Goal: Task Accomplishment & Management: Manage account settings

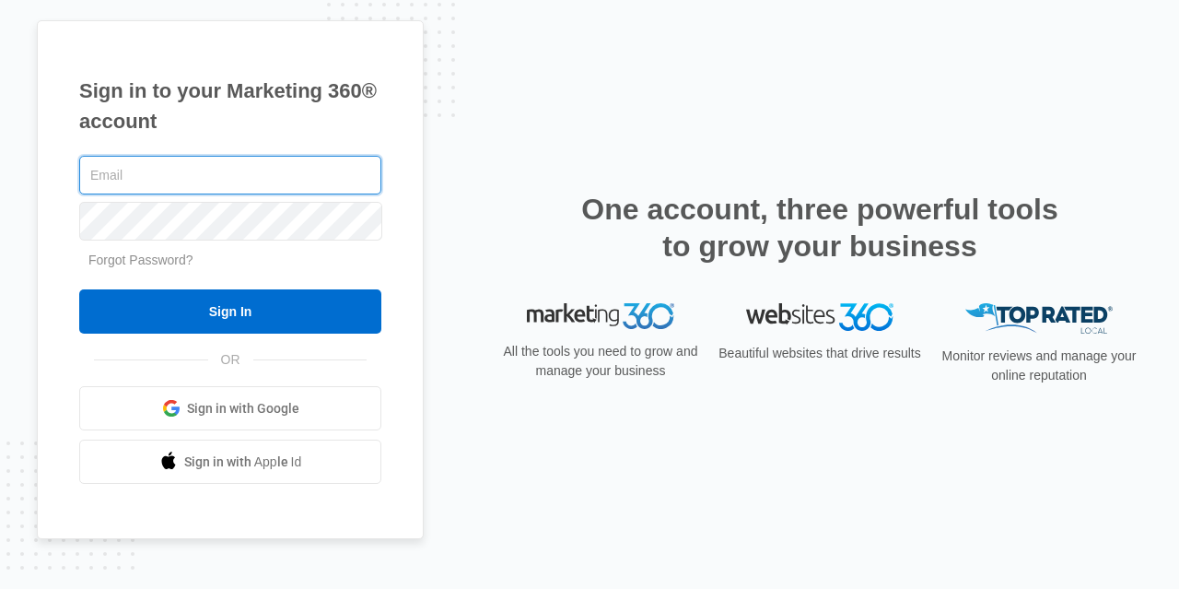
click at [242, 172] on input "text" at bounding box center [230, 175] width 302 height 39
drag, startPoint x: 272, startPoint y: 178, endPoint x: 0, endPoint y: 152, distance: 272.9
click at [79, 156] on input "carlos@digitalmarketpos.com" at bounding box center [230, 175] width 302 height 39
type input "[EMAIL_ADDRESS][DOMAIN_NAME]"
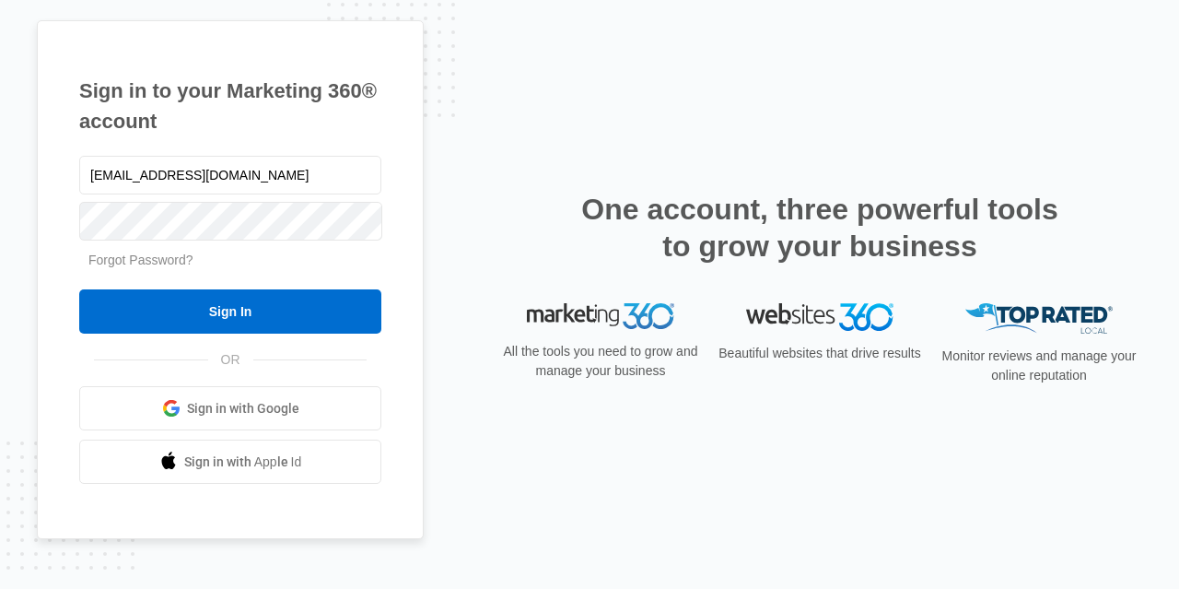
click at [147, 265] on link "Forgot Password?" at bounding box center [140, 259] width 105 height 15
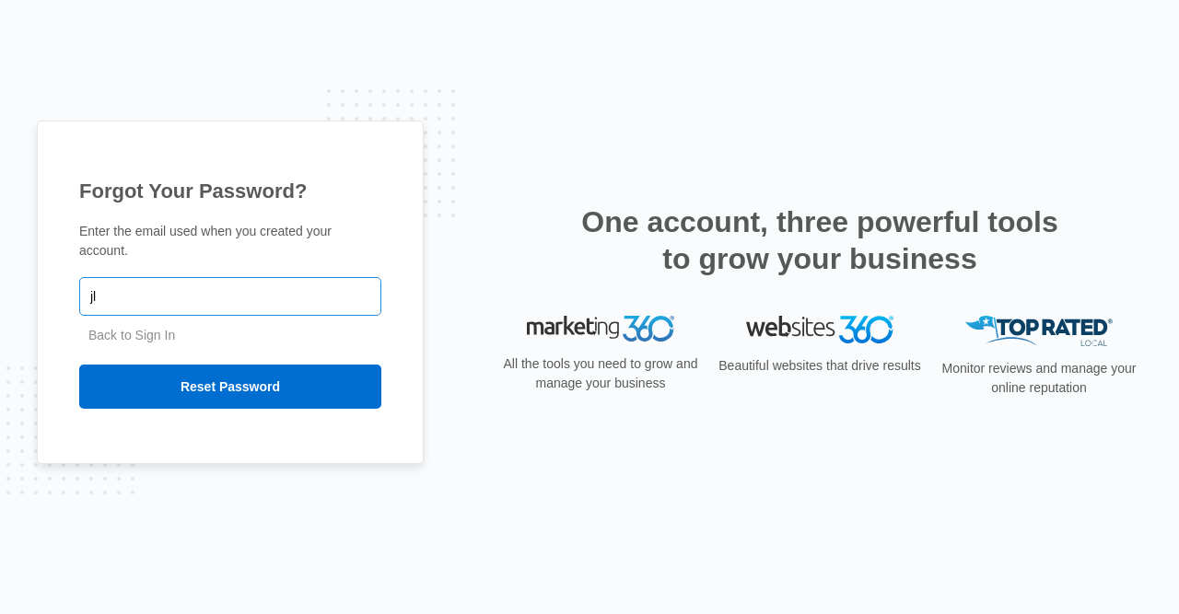
type input "j"
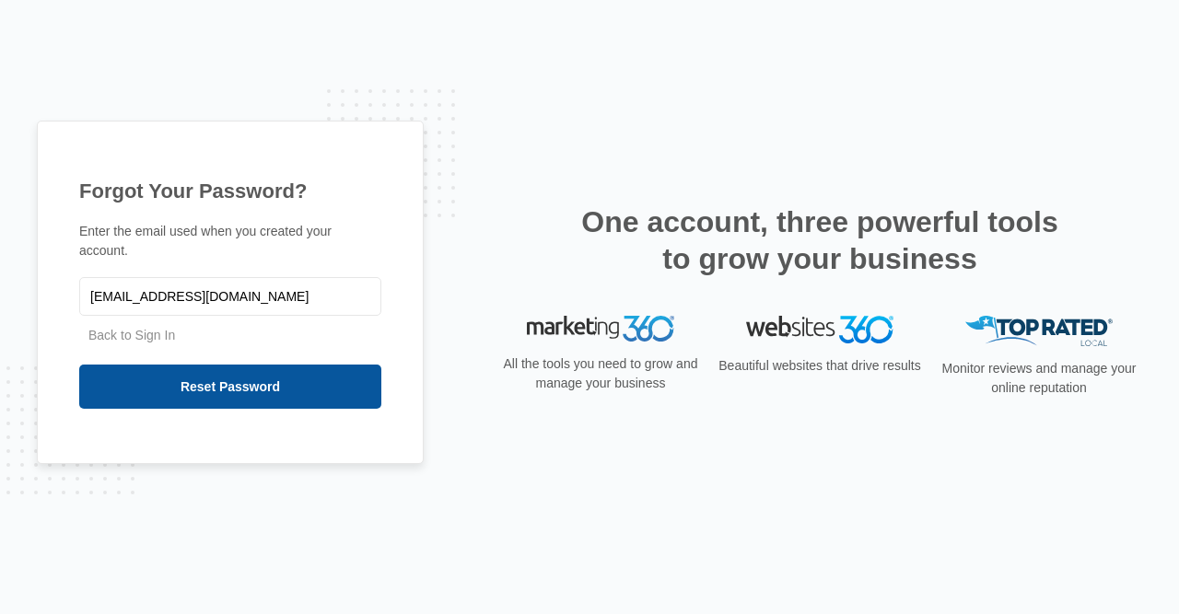
type input "[EMAIL_ADDRESS][DOMAIN_NAME]"
click at [241, 379] on input "Reset Password" at bounding box center [230, 387] width 302 height 44
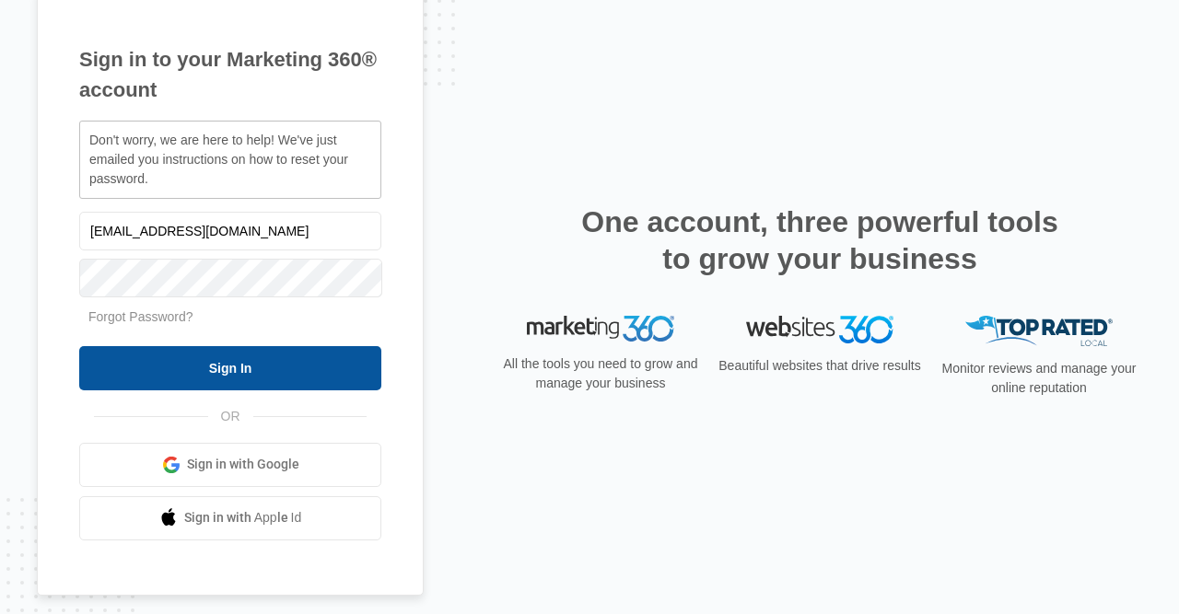
click at [161, 359] on input "Sign In" at bounding box center [230, 368] width 302 height 44
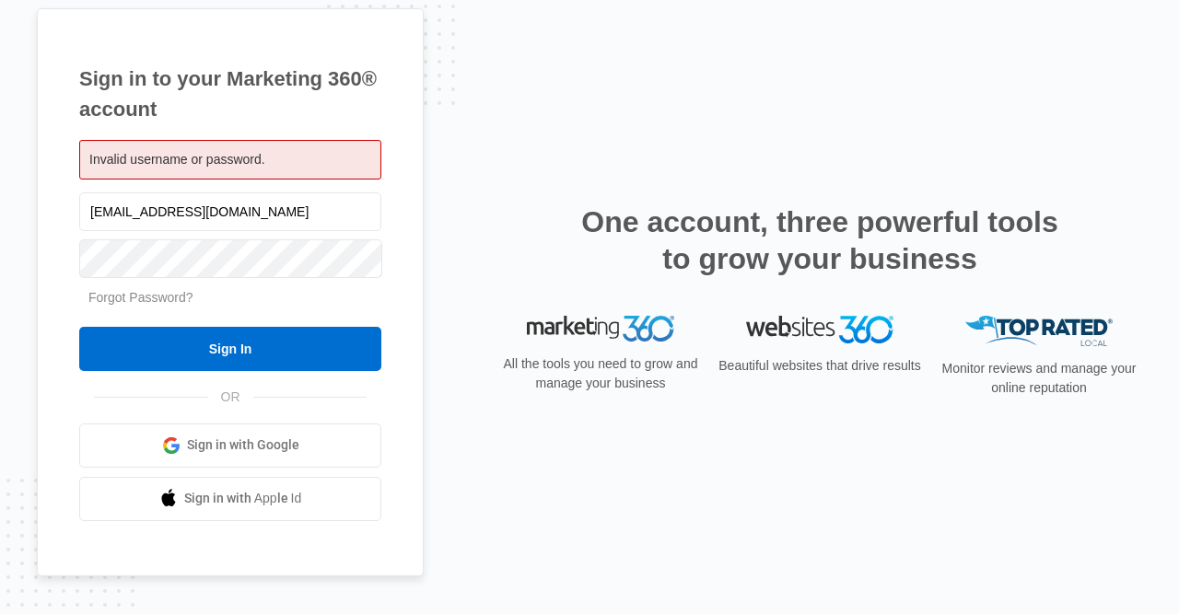
click at [137, 298] on link "Forgot Password?" at bounding box center [140, 297] width 105 height 15
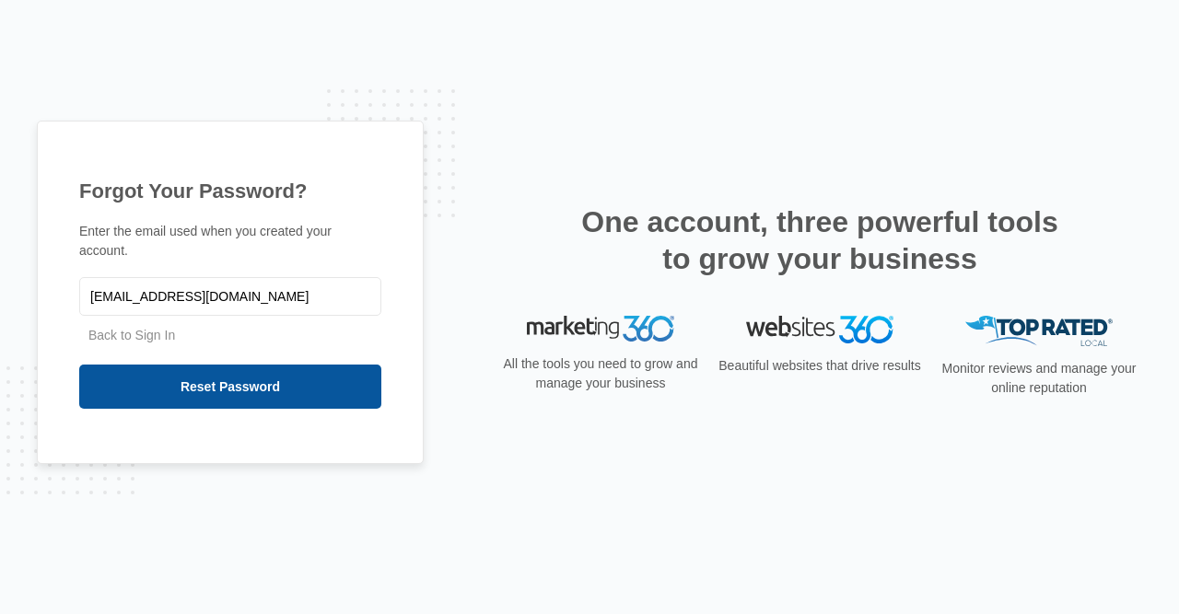
type input "[EMAIL_ADDRESS][DOMAIN_NAME]"
click at [211, 384] on input "Reset Password" at bounding box center [230, 387] width 302 height 44
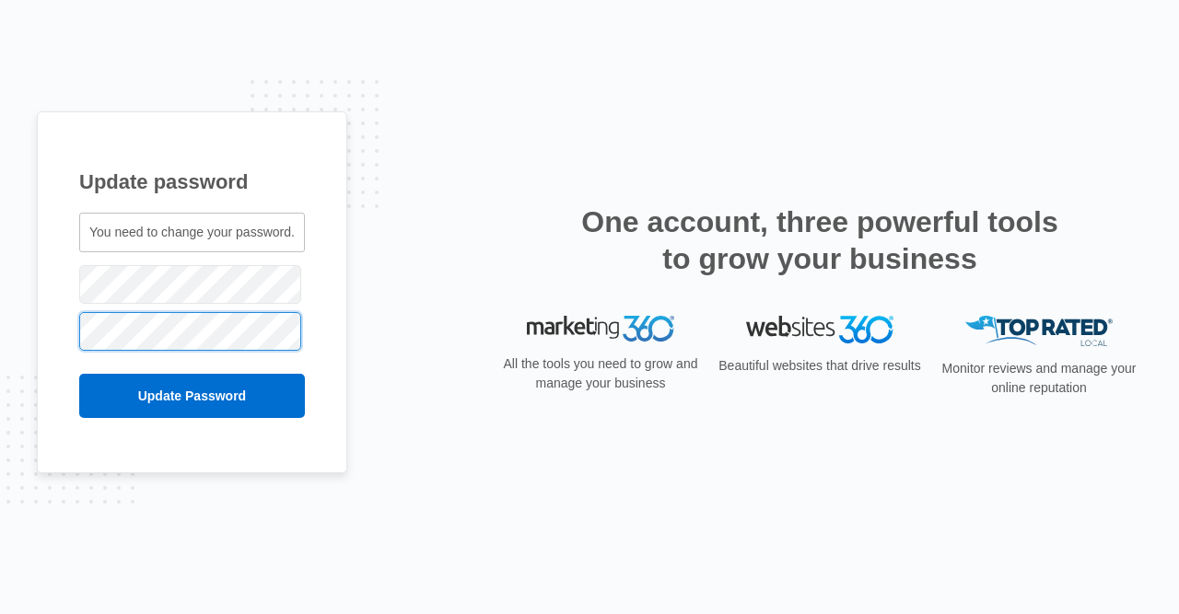
click at [79, 374] on input "Update Password" at bounding box center [192, 396] width 226 height 44
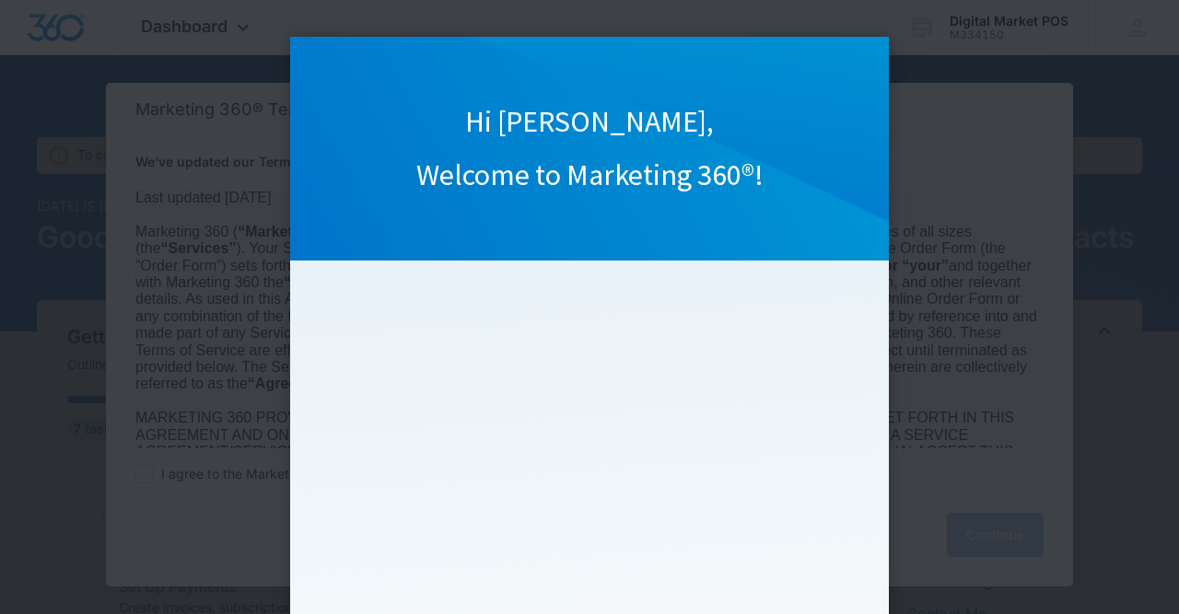
scroll to position [219, 0]
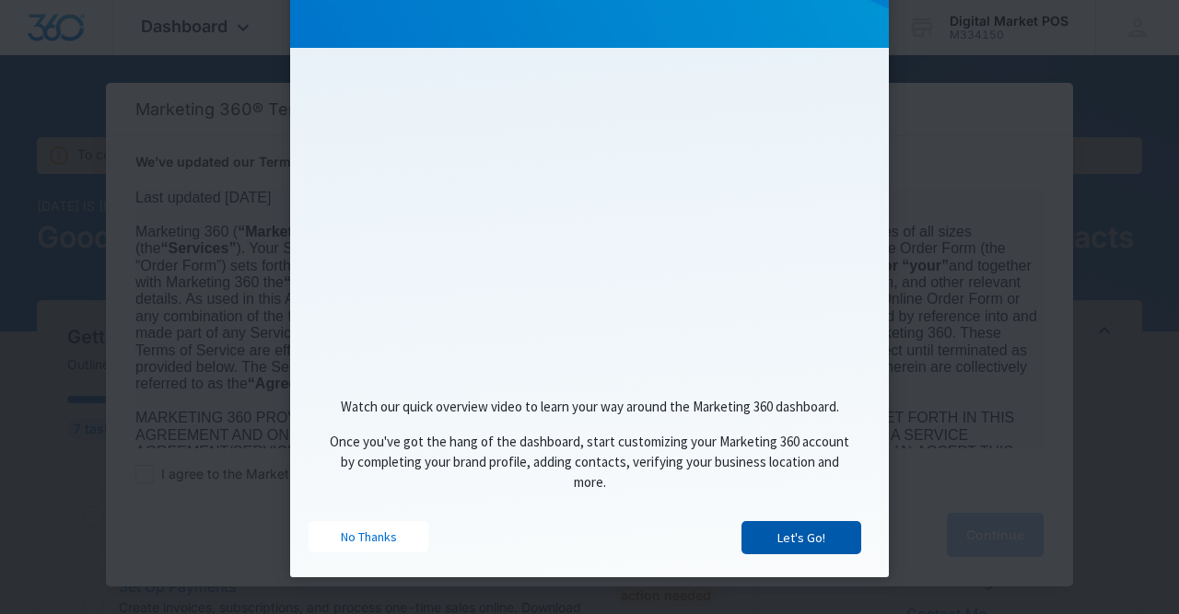
click at [786, 541] on link "Let's Go!" at bounding box center [801, 537] width 120 height 33
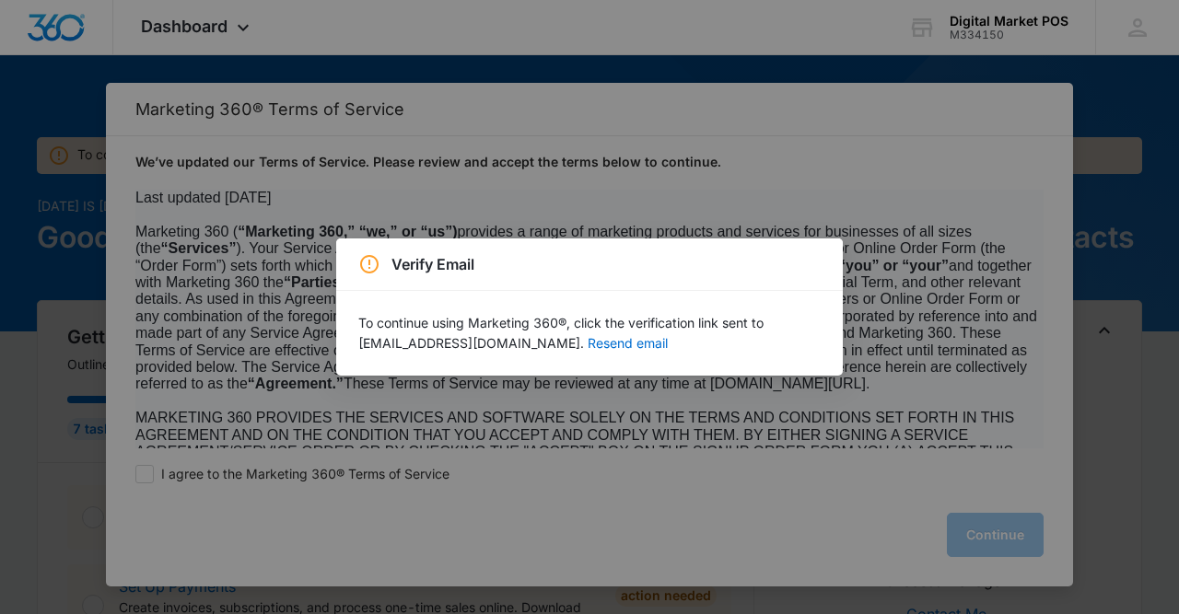
scroll to position [0, 0]
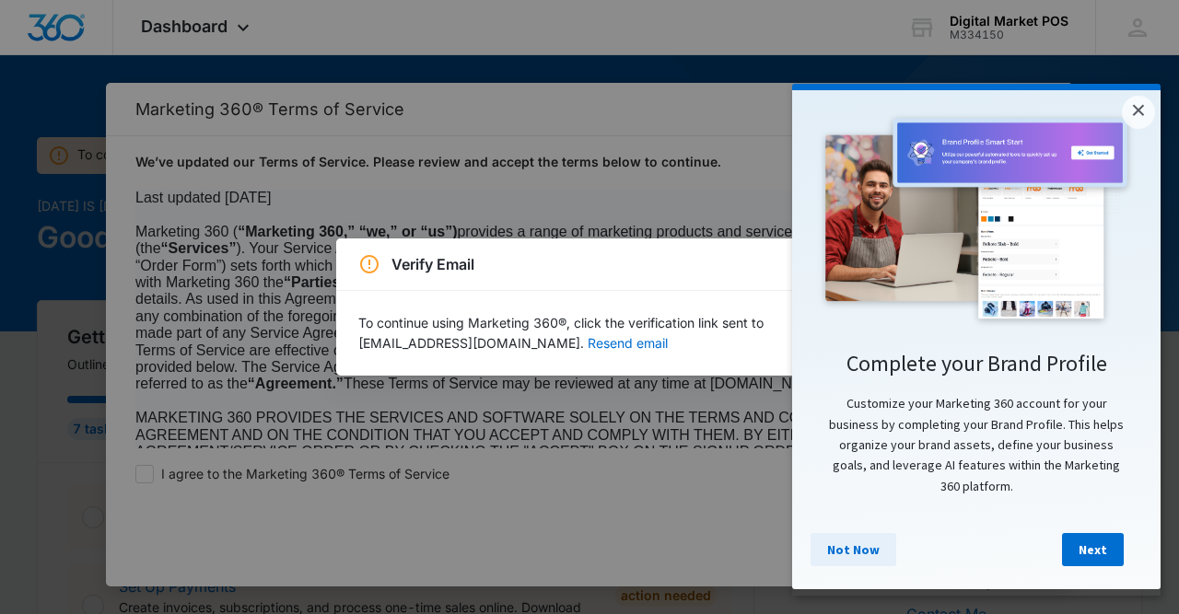
click at [865, 553] on link "Not Now" at bounding box center [854, 549] width 86 height 33
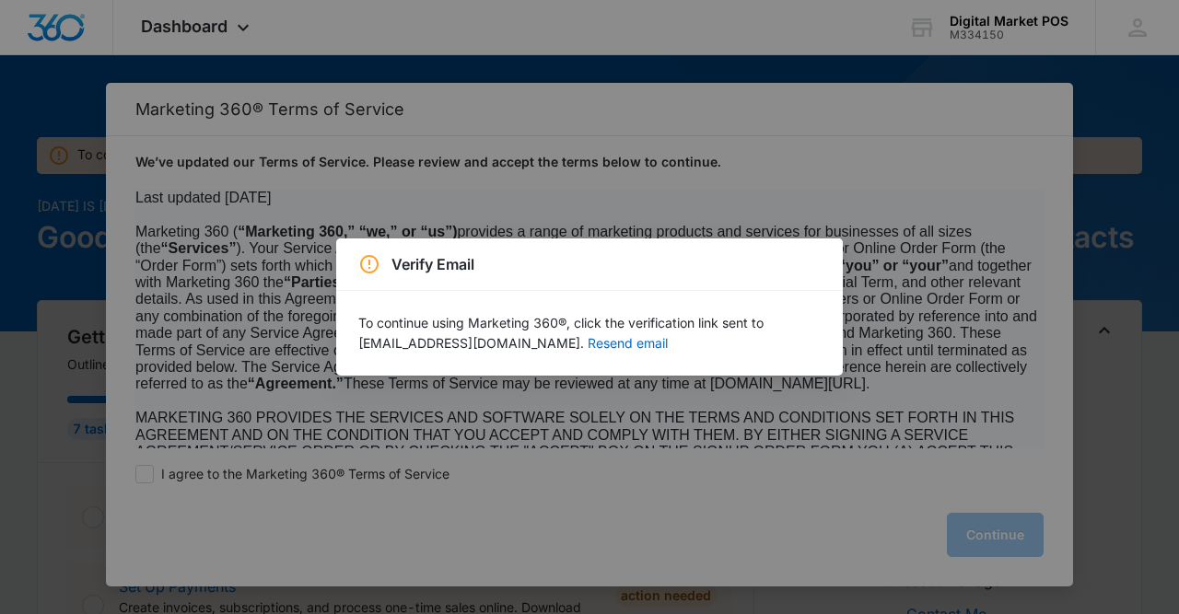
click at [806, 408] on div "Verify Email To continue using Marketing 360®, click the verification link sent…" at bounding box center [589, 307] width 1179 height 614
click at [611, 344] on button "Resend email" at bounding box center [628, 343] width 80 height 13
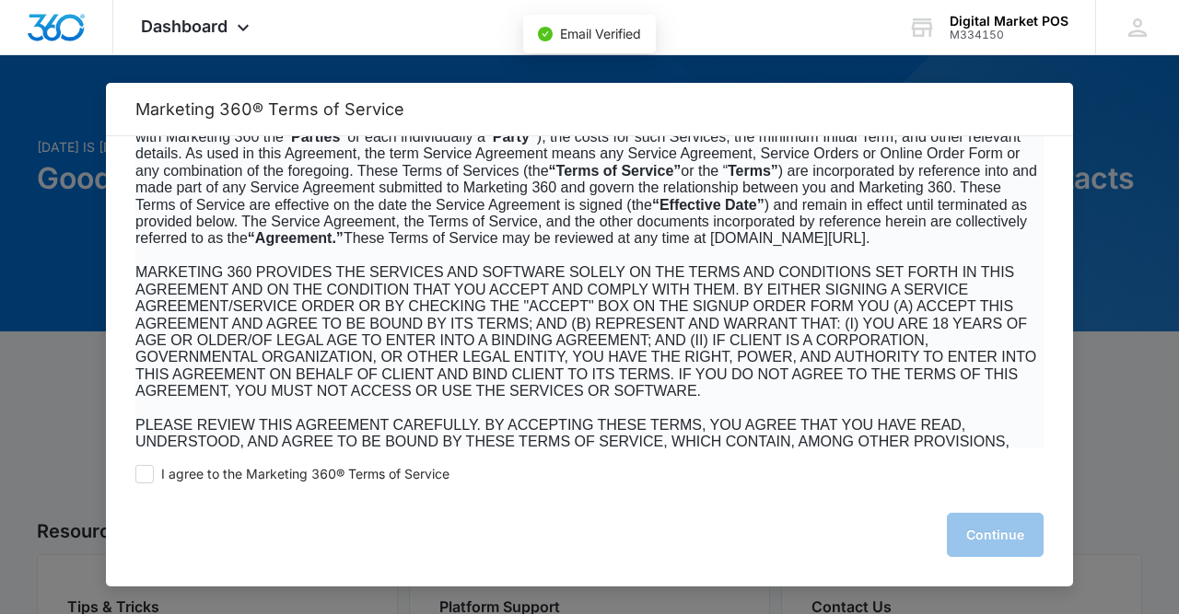
scroll to position [184, 0]
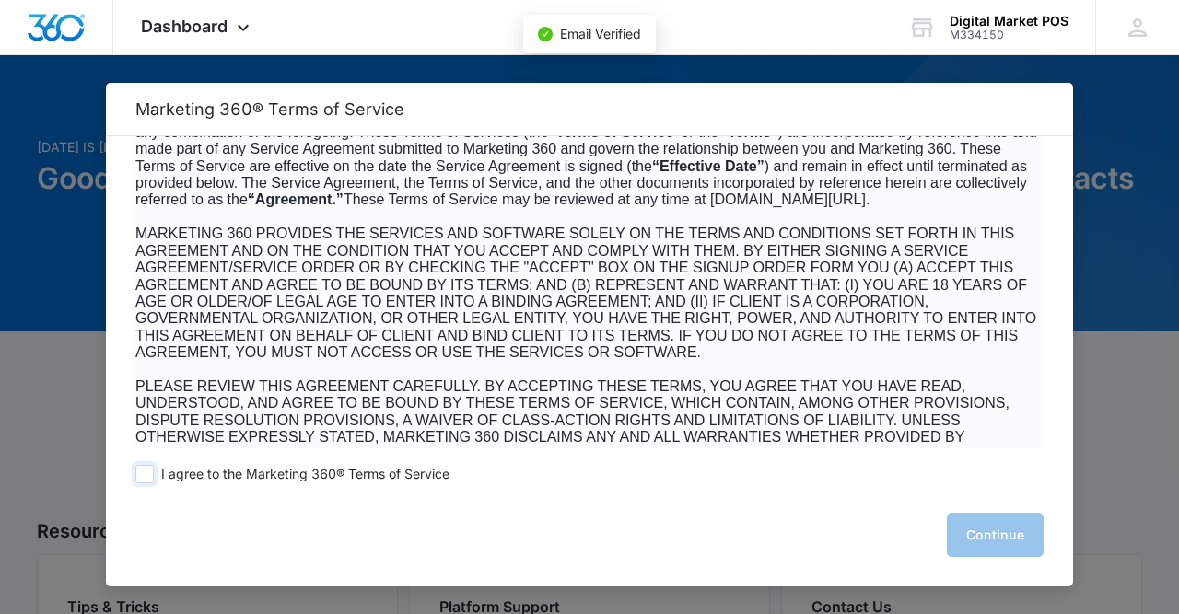
click at [150, 471] on span at bounding box center [144, 474] width 18 height 18
click at [150, 471] on input "I agree to the Marketing 360® Terms of Service" at bounding box center [144, 474] width 18 height 18
checkbox input "true"
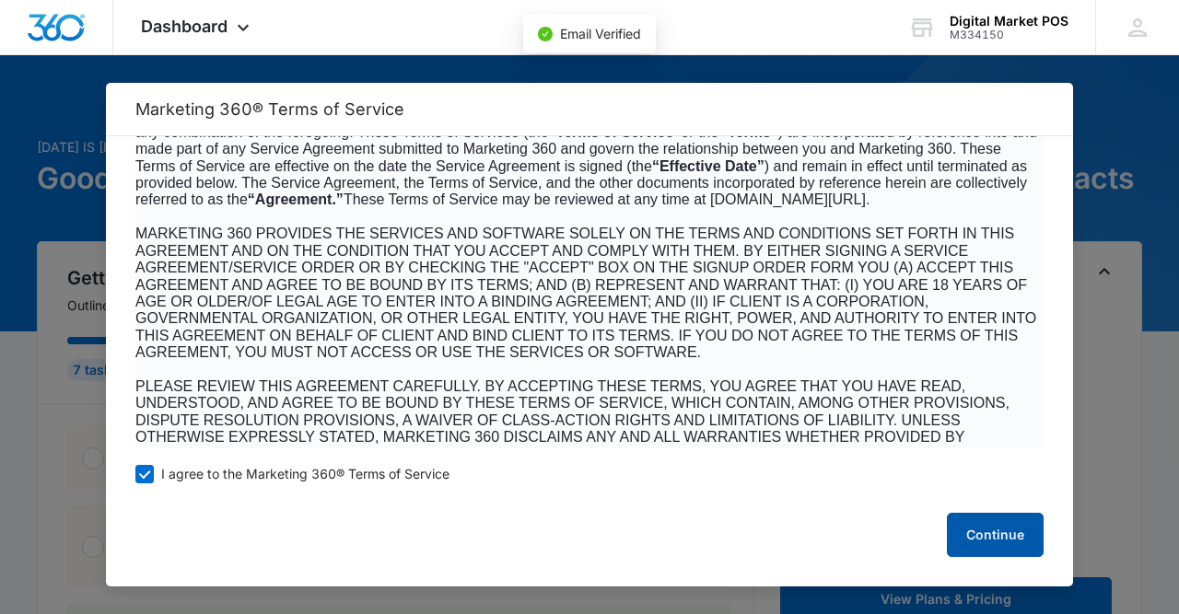
click at [983, 535] on button "Continue" at bounding box center [995, 535] width 97 height 44
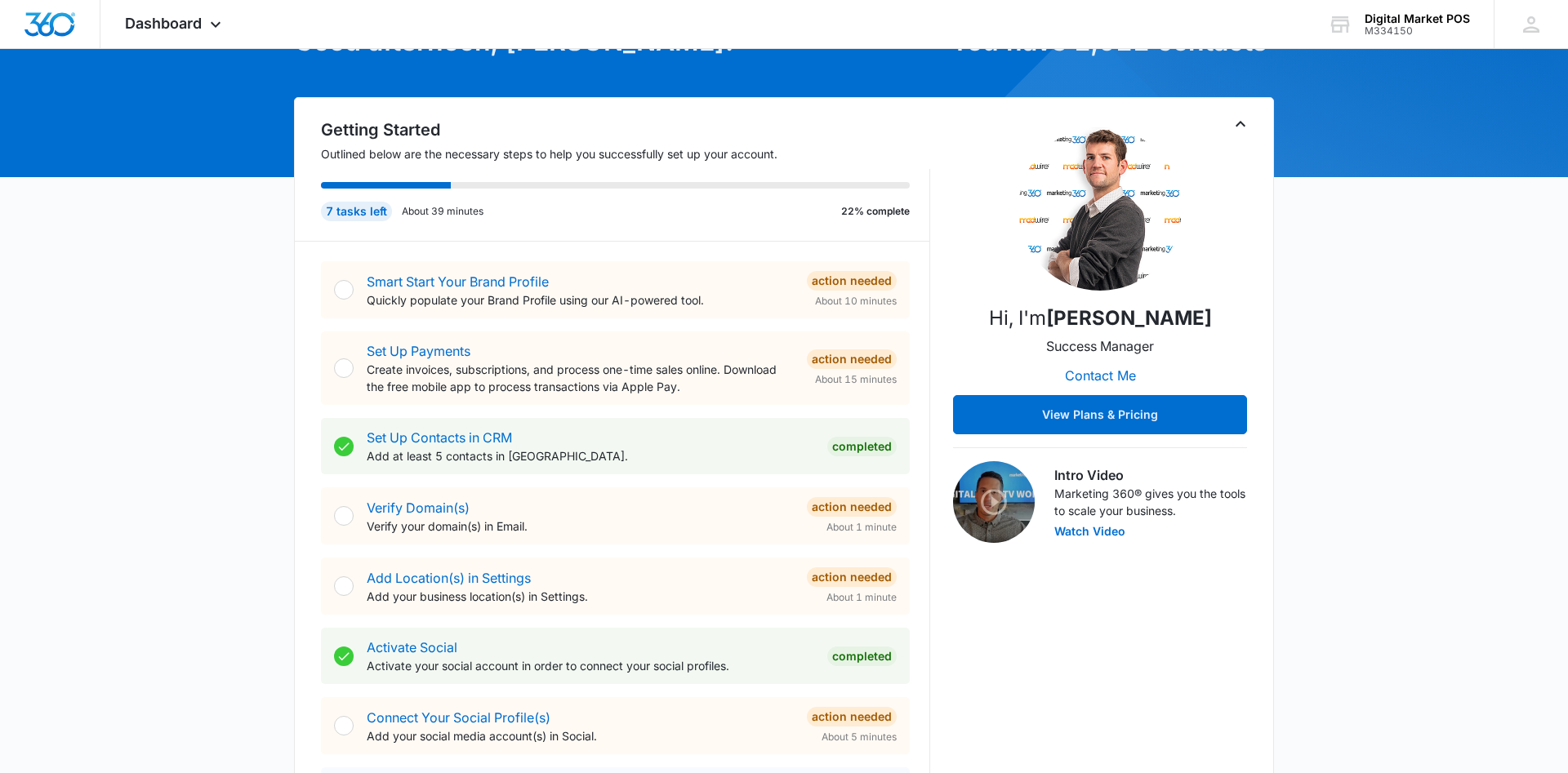
scroll to position [0, 0]
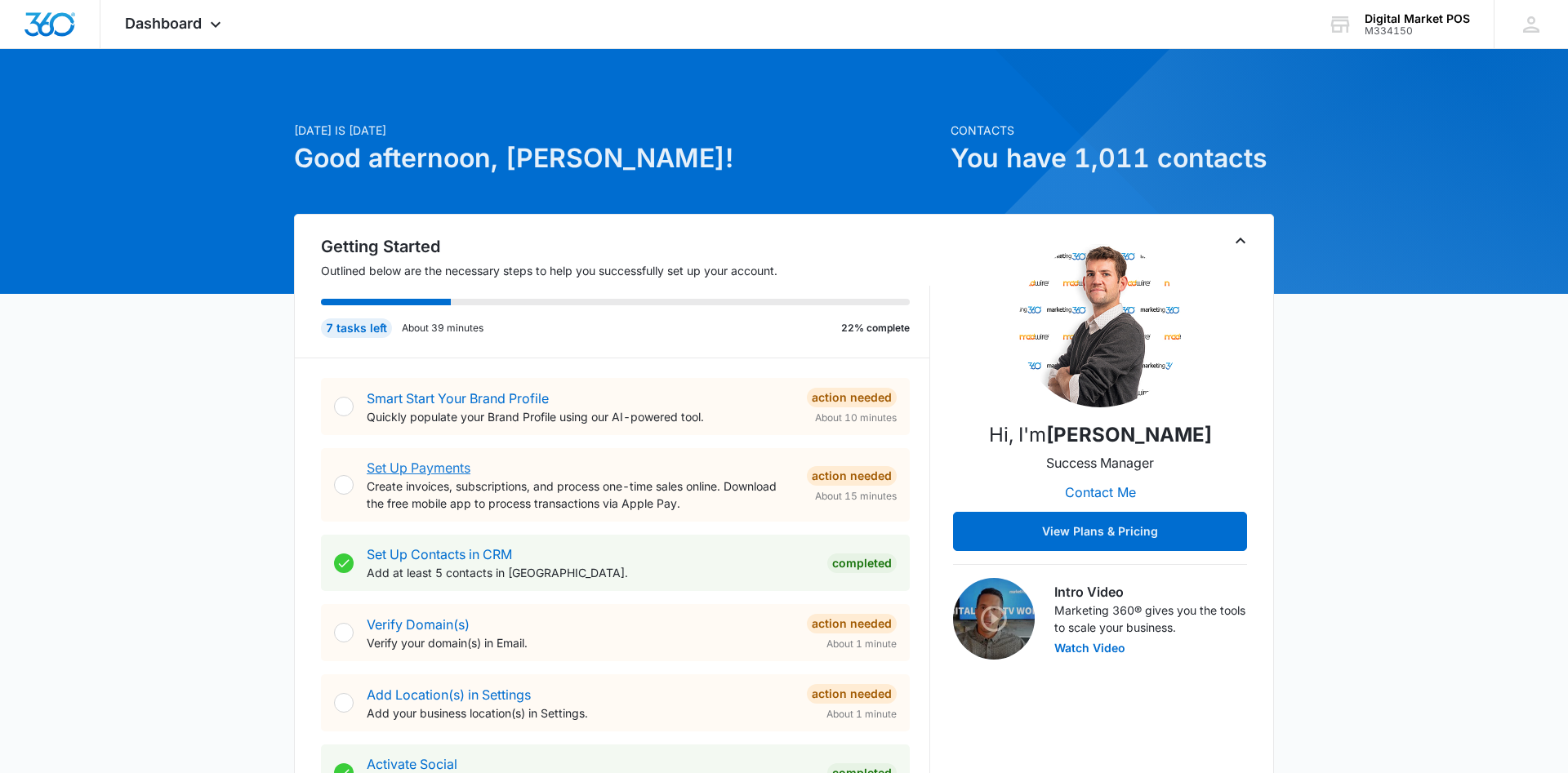
click at [451, 469] on link "Set Up Payments" at bounding box center [419, 468] width 104 height 16
